Goal: Task Accomplishment & Management: Manage account settings

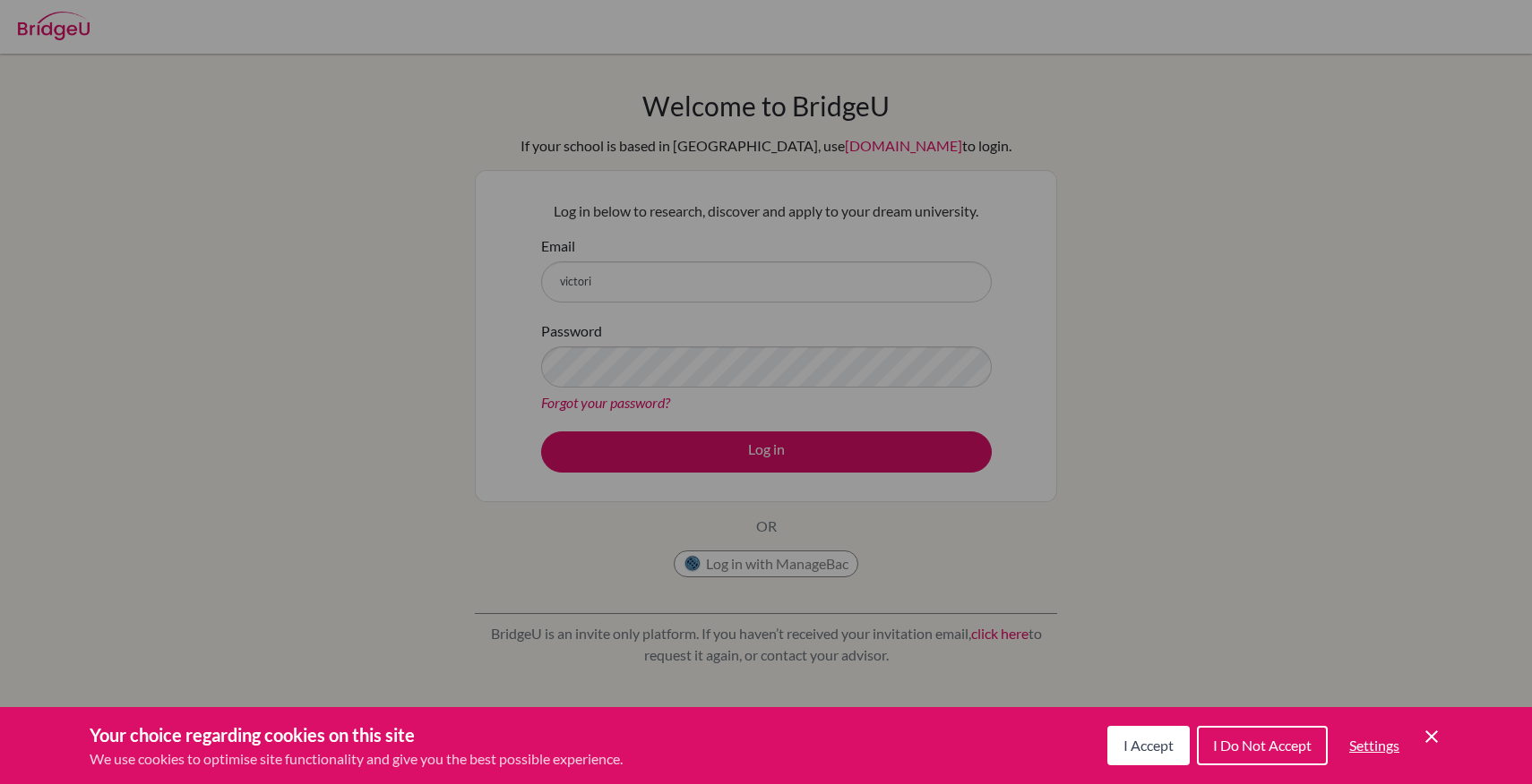
click at [1149, 751] on span "I Accept" at bounding box center [1148, 745] width 50 height 17
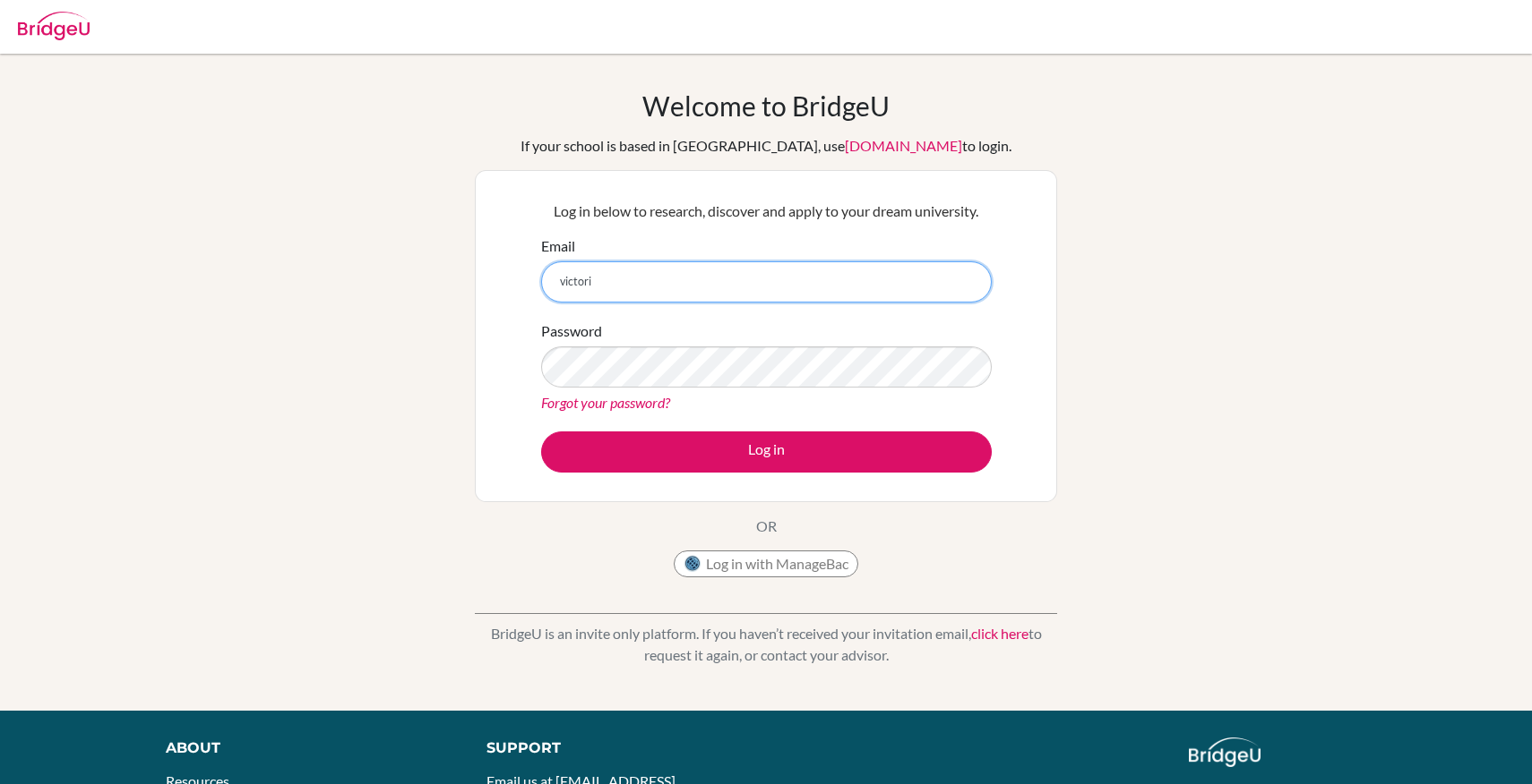
click at [602, 289] on input "victori" at bounding box center [766, 282] width 450 height 42
click at [626, 283] on input "victoria.vesceisaruba" at bounding box center [766, 282] width 450 height 42
click at [678, 283] on input "victoria.vesce@isaruba" at bounding box center [766, 282] width 450 height 42
type input "[EMAIL_ADDRESS][PERSON_NAME][DOMAIN_NAME]"
click at [636, 401] on link "Forgot your password?" at bounding box center [605, 403] width 129 height 17
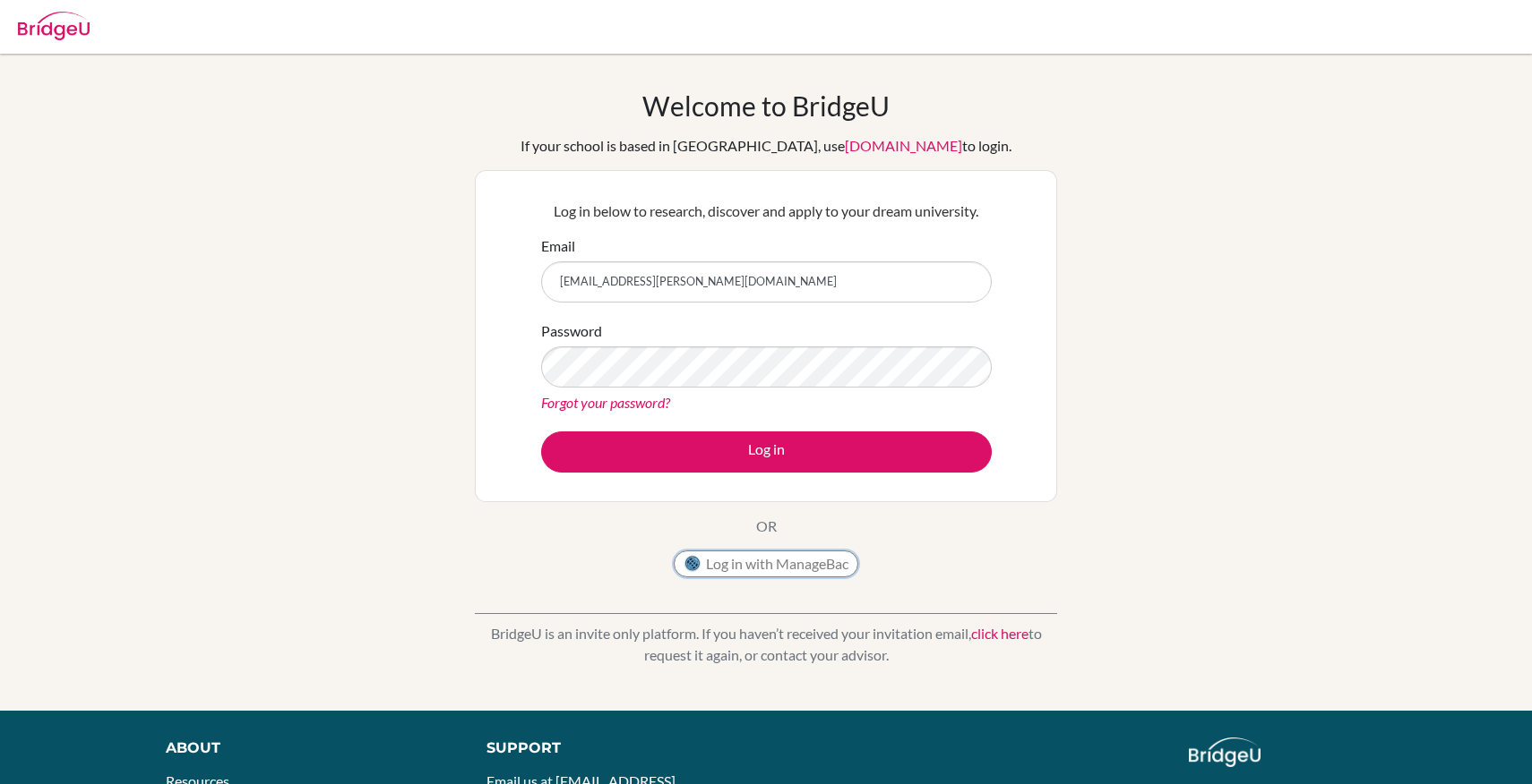
click at [800, 558] on button "Log in with ManageBac" at bounding box center [766, 564] width 185 height 26
click at [659, 397] on link "Forgot your password?" at bounding box center [605, 403] width 129 height 17
type input "v"
type input "victoria.vesce@isaruba.com"
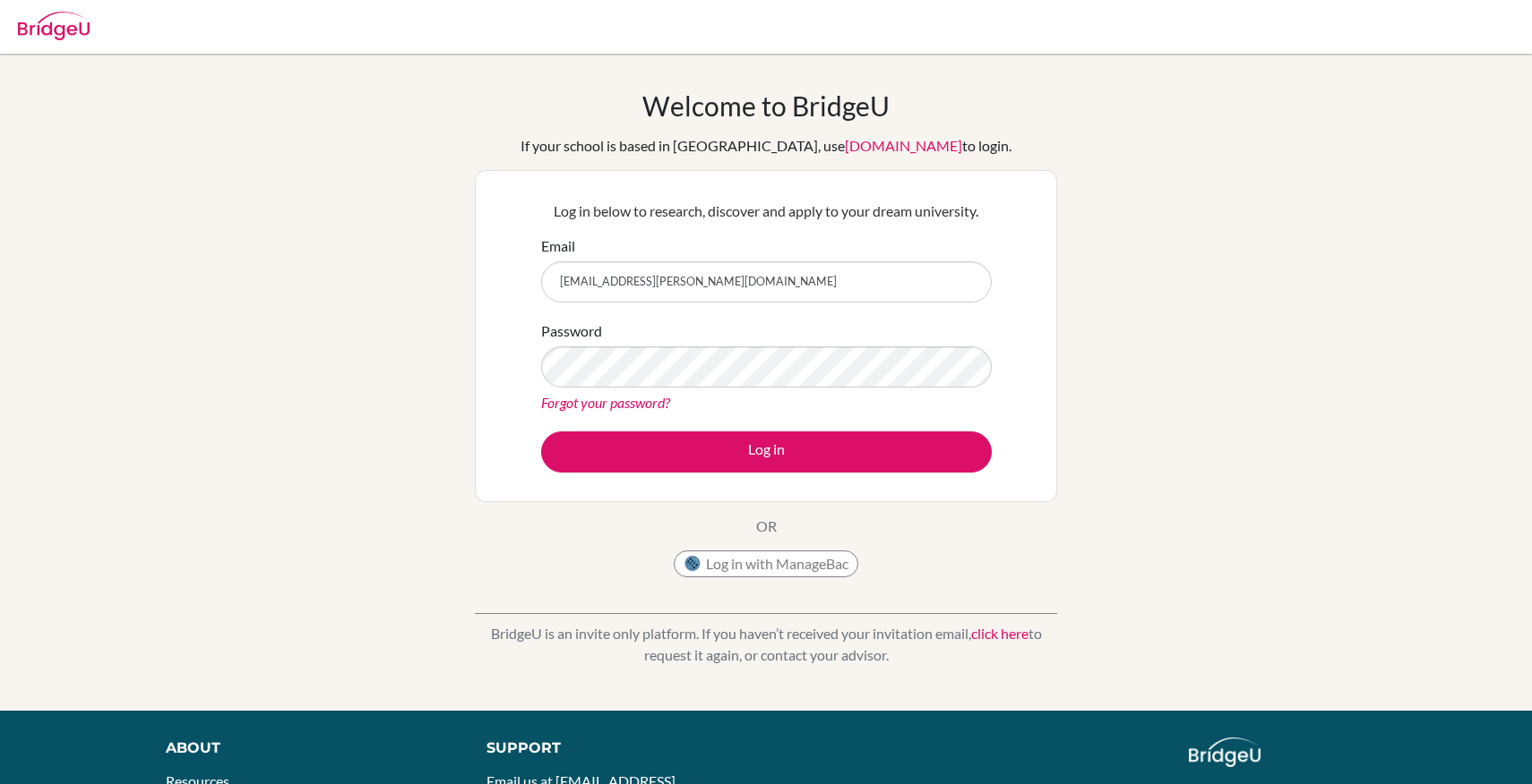
click at [651, 401] on link "Forgot your password?" at bounding box center [605, 403] width 129 height 17
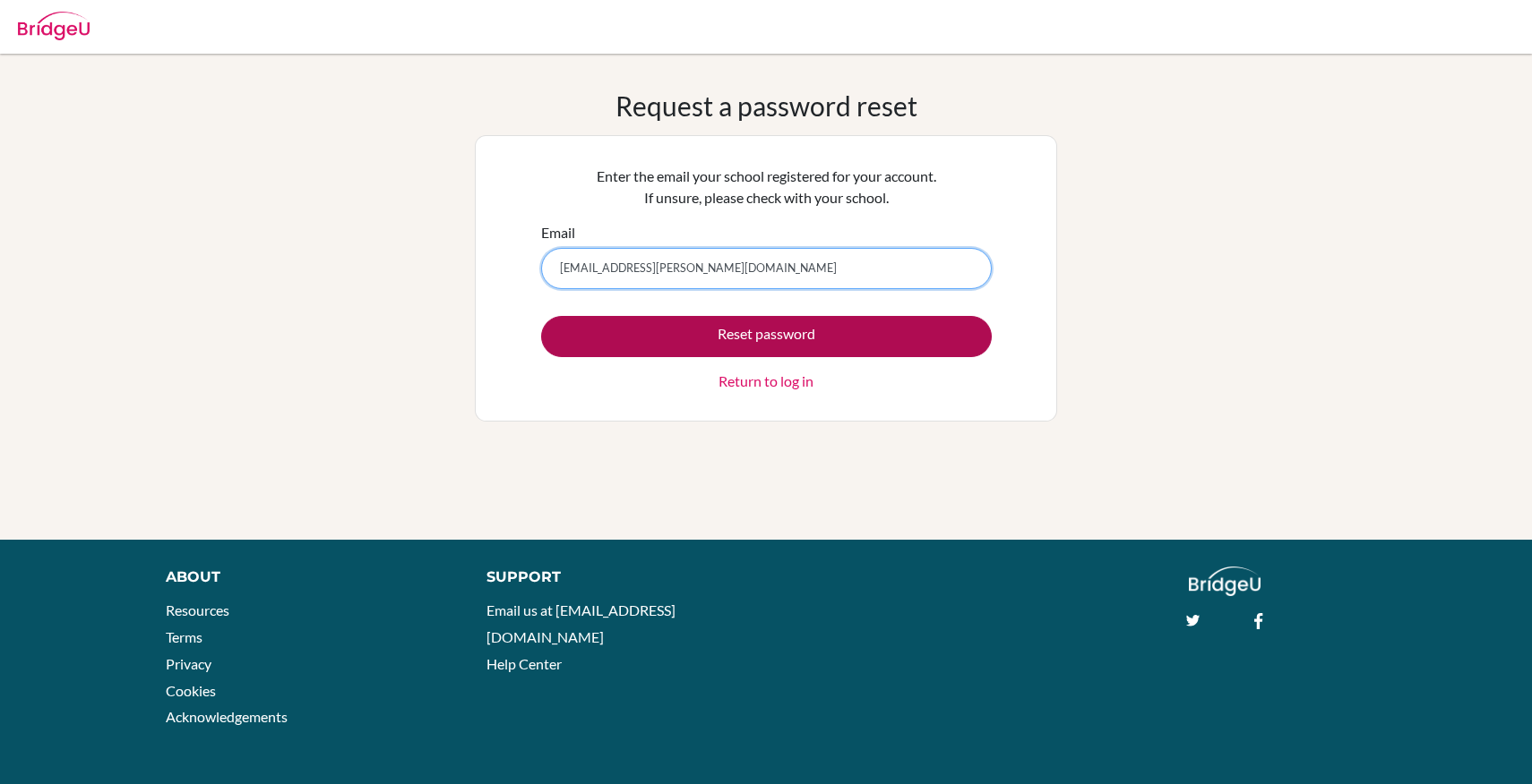
type input "[EMAIL_ADDRESS][PERSON_NAME][DOMAIN_NAME]"
click at [958, 345] on button "Reset password" at bounding box center [766, 337] width 450 height 42
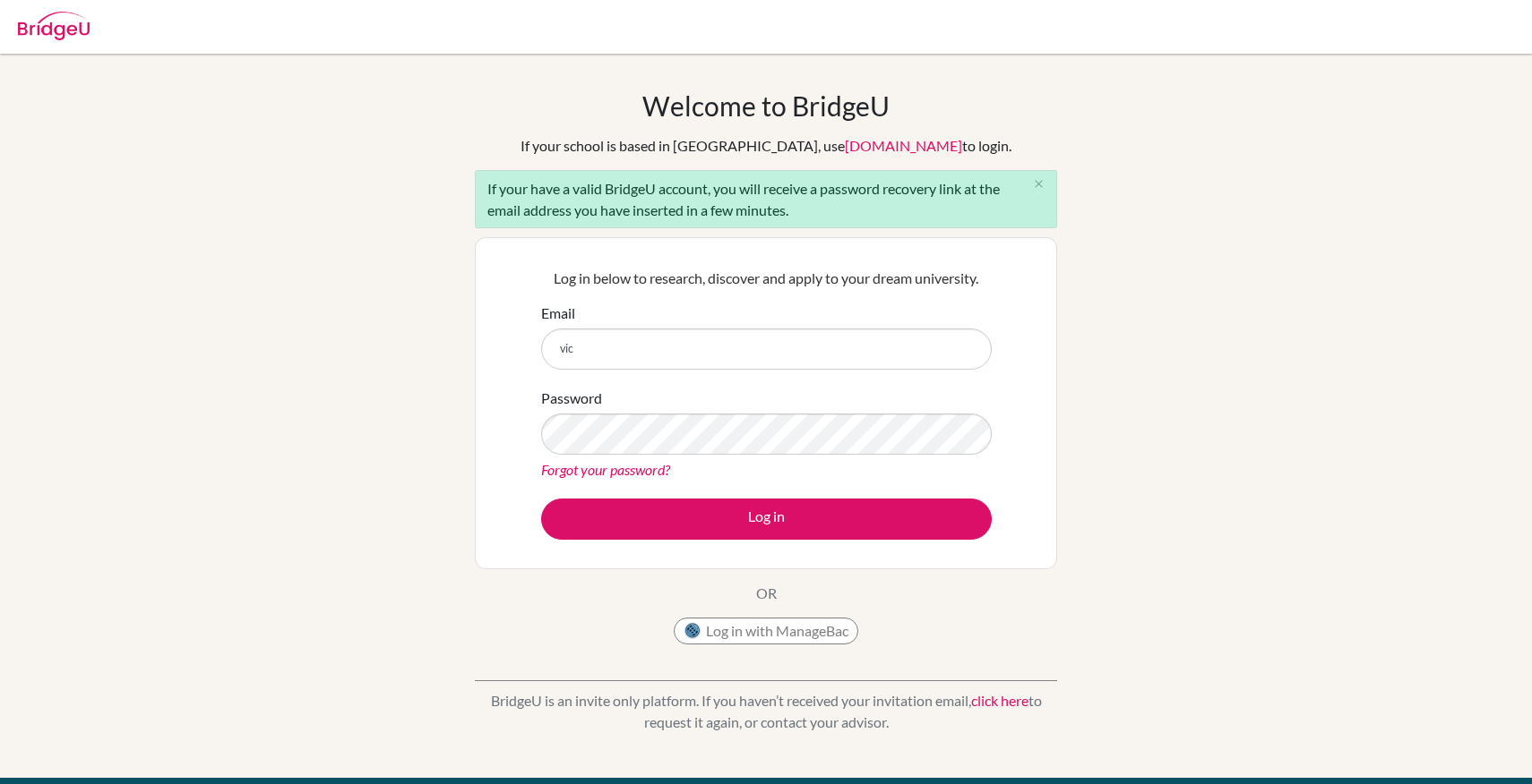
type input "[EMAIL_ADDRESS][PERSON_NAME][DOMAIN_NAME]"
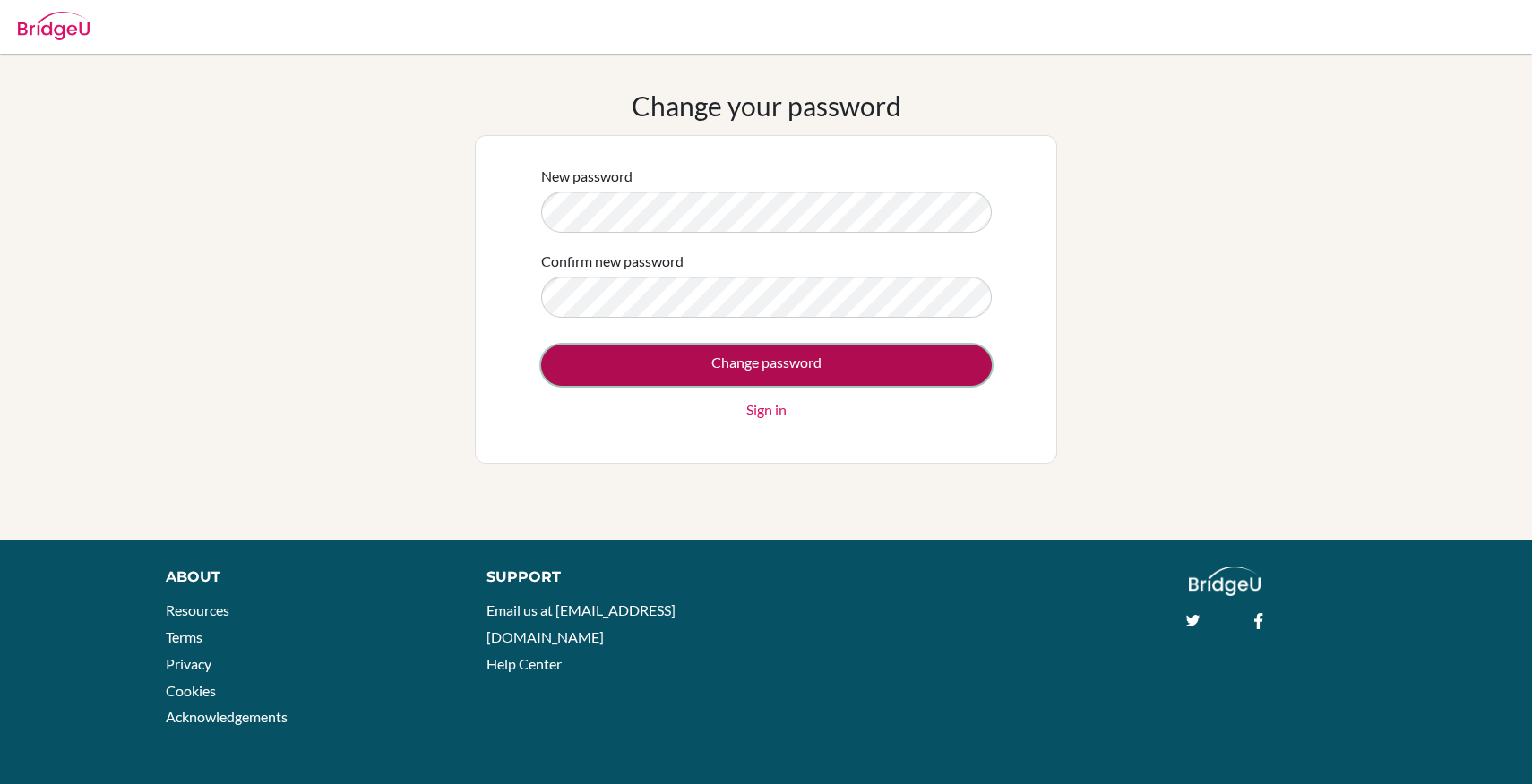
click at [816, 361] on input "Change password" at bounding box center [766, 365] width 450 height 42
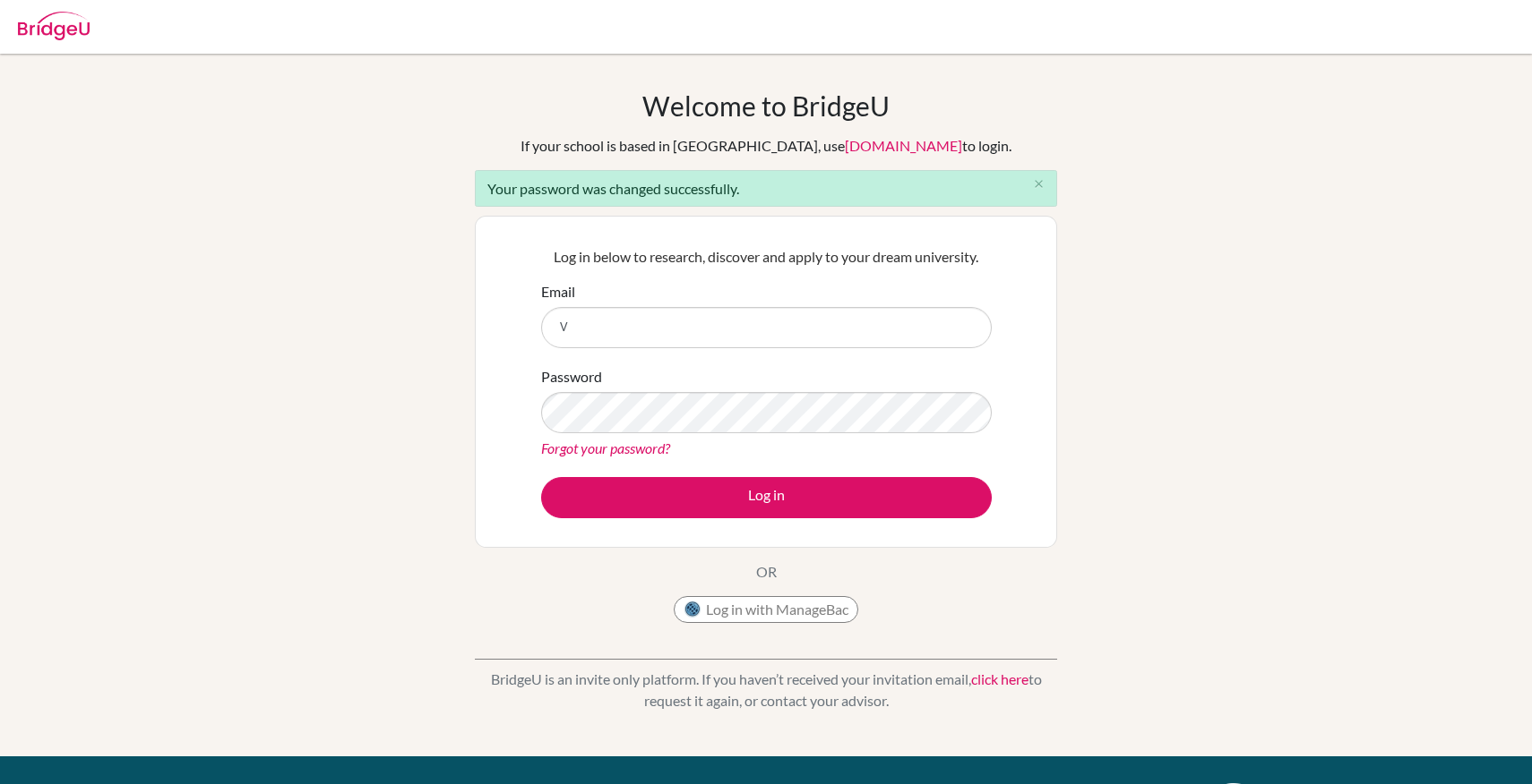
type input "[EMAIL_ADDRESS][PERSON_NAME][DOMAIN_NAME]"
click at [541, 477] on button "Log in" at bounding box center [766, 498] width 450 height 42
